Goal: Information Seeking & Learning: Learn about a topic

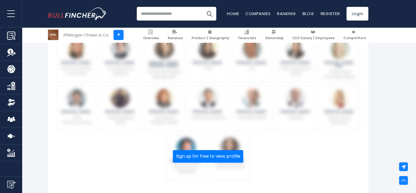
scroll to position [264, 0]
click at [219, 153] on button "Sign up for free to view profile" at bounding box center [208, 156] width 70 height 13
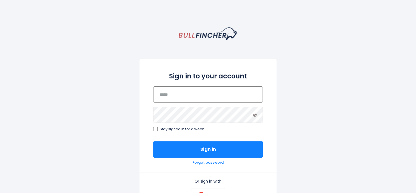
click at [201, 99] on input "email" at bounding box center [208, 94] width 110 height 16
type input "**********"
click at [154, 126] on div "**********" at bounding box center [207, 115] width 137 height 113
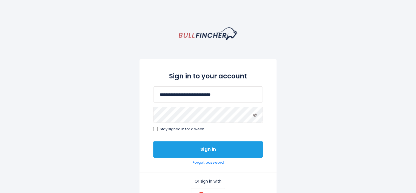
click at [191, 144] on button "Sign in" at bounding box center [208, 149] width 110 height 16
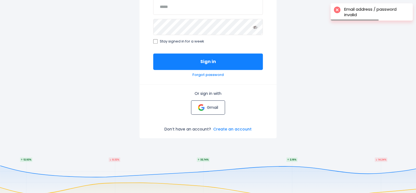
click at [212, 106] on p "Gmail" at bounding box center [211, 107] width 11 height 5
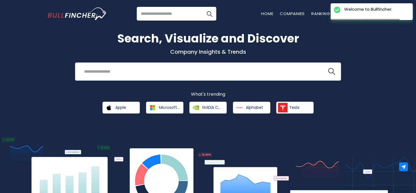
scroll to position [13, 0]
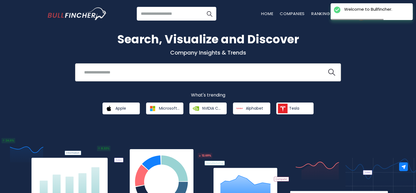
click at [240, 63] on div "Recent searches Trending searches Apple Overview" at bounding box center [208, 72] width 266 height 18
click at [231, 74] on input "search" at bounding box center [201, 72] width 240 height 10
type input "*********"
click at [328, 69] on button at bounding box center [331, 72] width 7 height 7
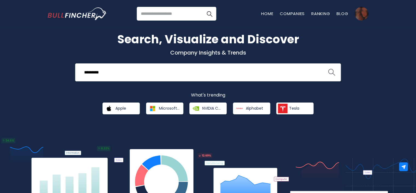
click at [329, 70] on img "search icon" at bounding box center [331, 72] width 7 height 7
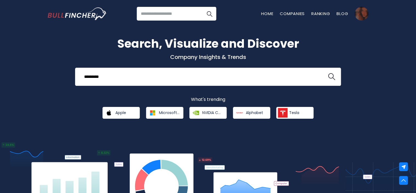
scroll to position [0, 0]
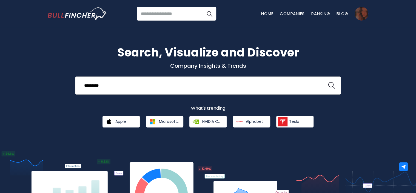
click at [181, 85] on input "*********" at bounding box center [201, 85] width 240 height 10
click at [328, 82] on button at bounding box center [331, 85] width 7 height 7
click at [296, 13] on link "Companies" at bounding box center [292, 14] width 25 height 6
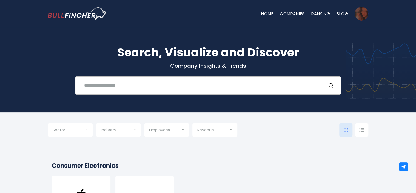
click at [199, 79] on div "Recent searches Trending searches Apple Overview" at bounding box center [208, 85] width 266 height 18
click at [168, 88] on input "text" at bounding box center [201, 85] width 240 height 10
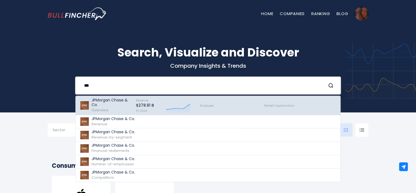
type input "**"
click at [109, 105] on p "JPMorgan Chase & Co." at bounding box center [110, 102] width 39 height 9
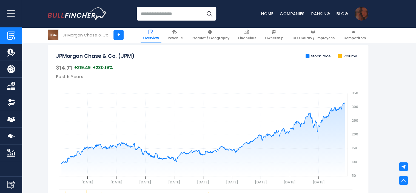
scroll to position [175, 0]
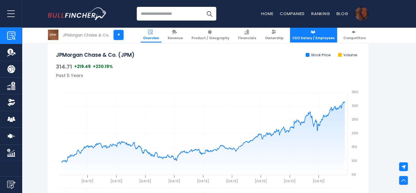
click at [315, 35] on link "CEO Salary / Employees" at bounding box center [313, 34] width 47 height 15
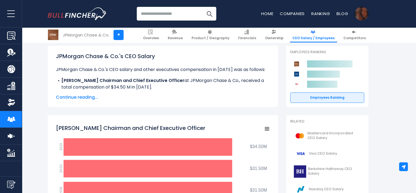
click at [87, 95] on span "Continue reading..." at bounding box center [163, 97] width 214 height 7
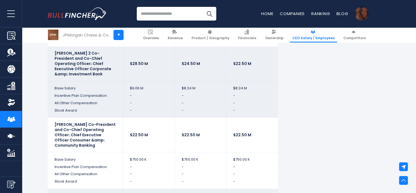
scroll to position [1453, 0]
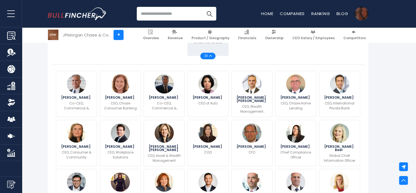
scroll to position [179, 0]
